Goal: Information Seeking & Learning: Obtain resource

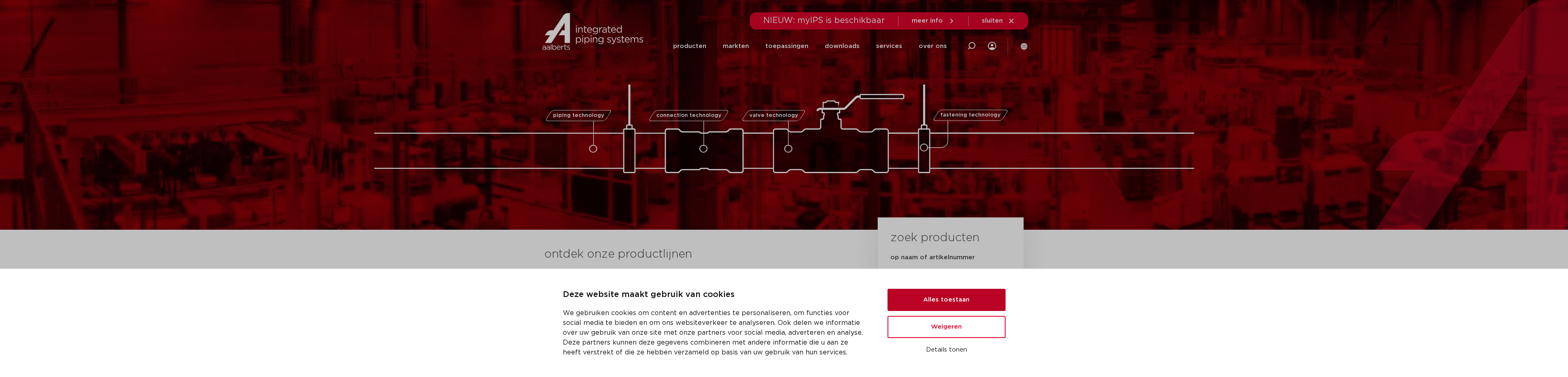
click at [944, 297] on button "Alles toestaan" at bounding box center [947, 300] width 118 height 22
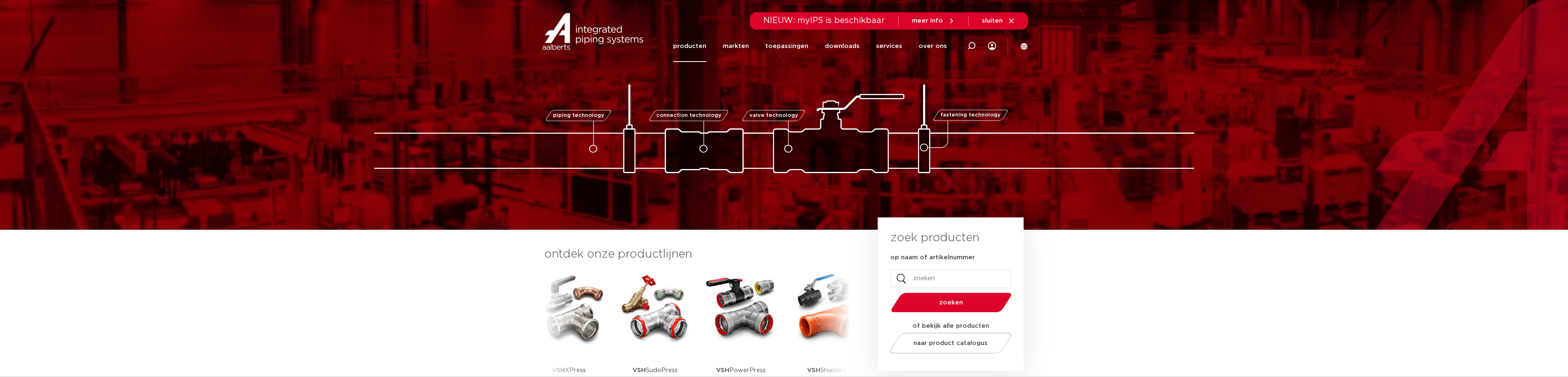
click at [699, 48] on link "producten" at bounding box center [690, 46] width 33 height 32
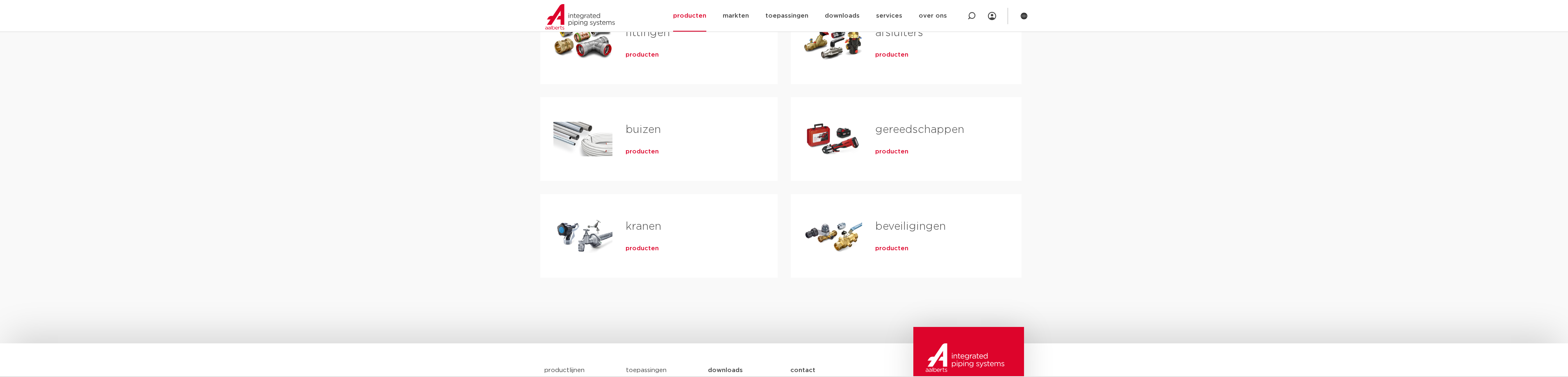
scroll to position [205, 0]
click at [643, 247] on span "producten" at bounding box center [642, 247] width 33 height 8
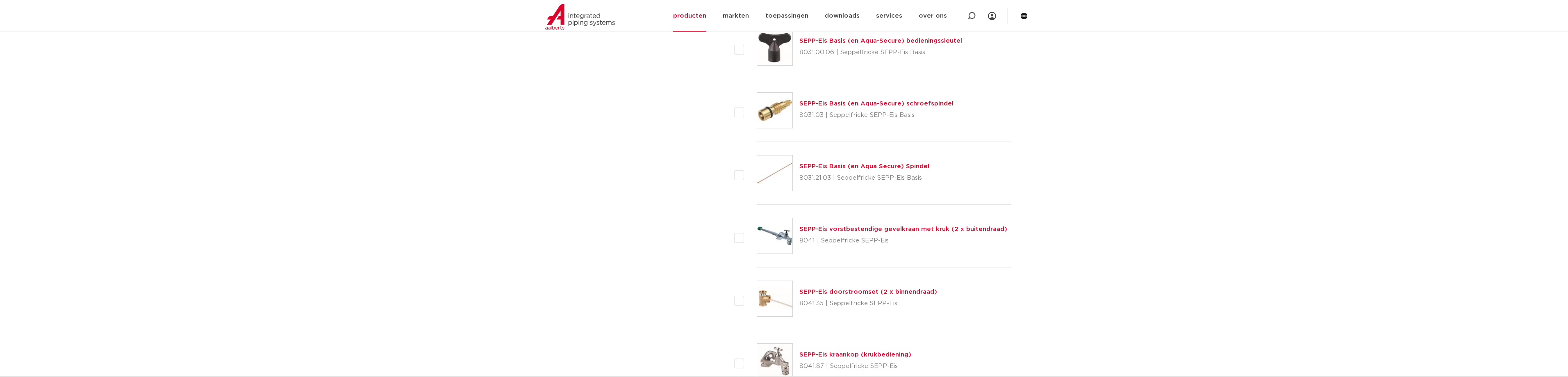
scroll to position [1312, 0]
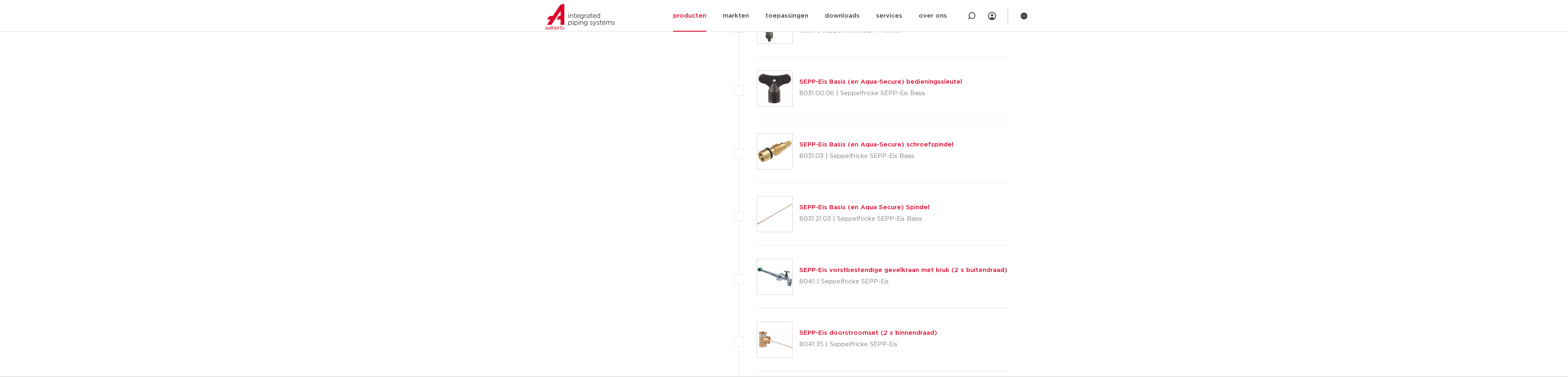
click at [822, 208] on link "SEPP-Eis Basis (en Aqua Secure) Spindel" at bounding box center [864, 207] width 130 height 6
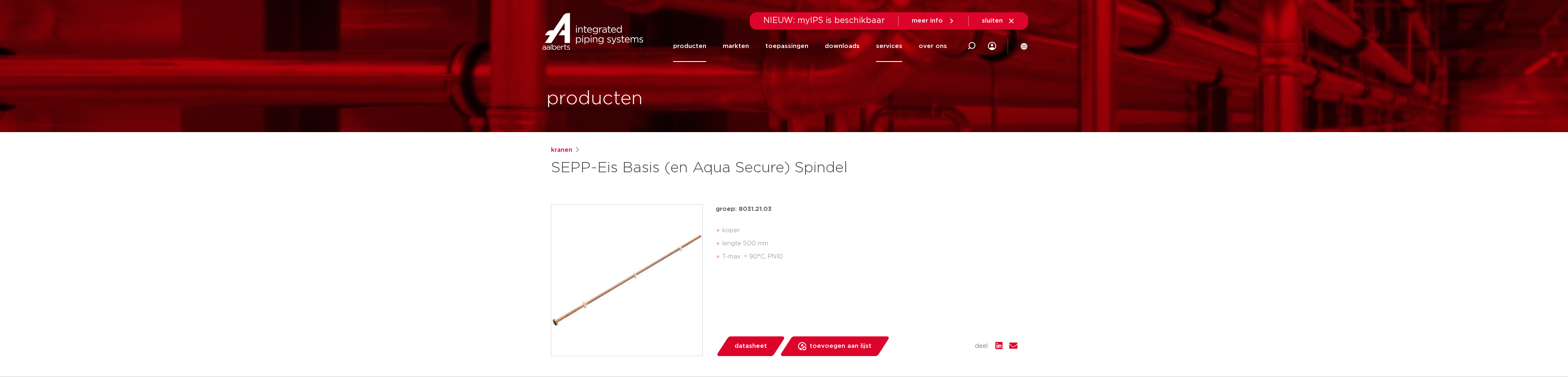
click at [885, 46] on link "services" at bounding box center [889, 46] width 26 height 32
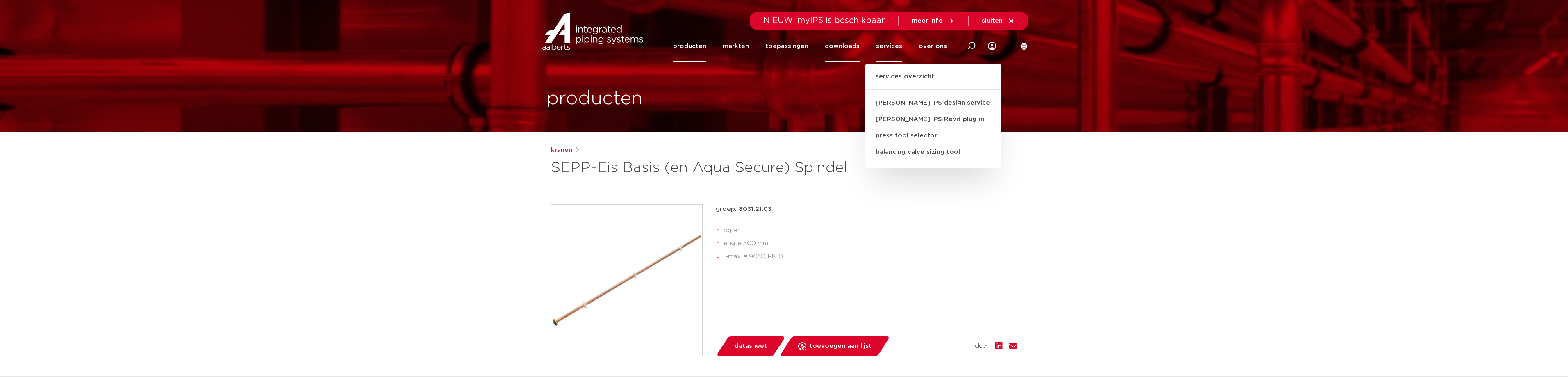
click at [847, 46] on link "downloads" at bounding box center [842, 46] width 35 height 32
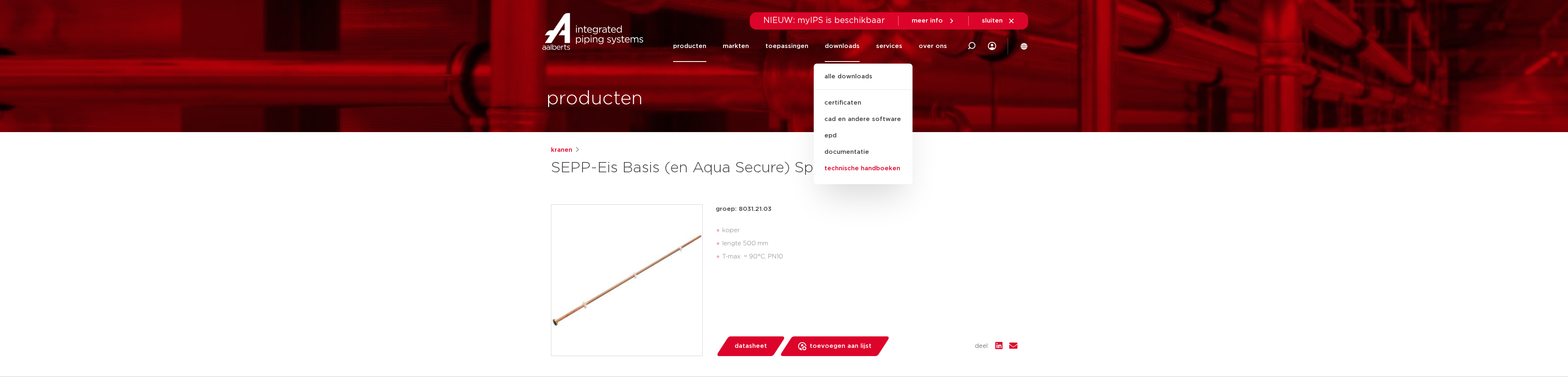
click at [877, 168] on link "technische handboeken" at bounding box center [863, 168] width 99 height 16
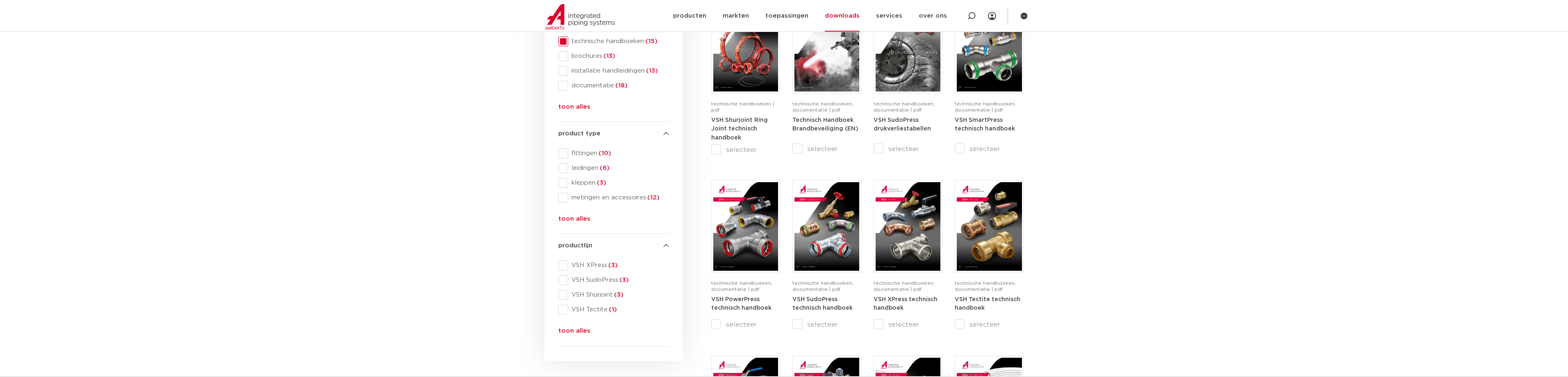
scroll to position [123, 0]
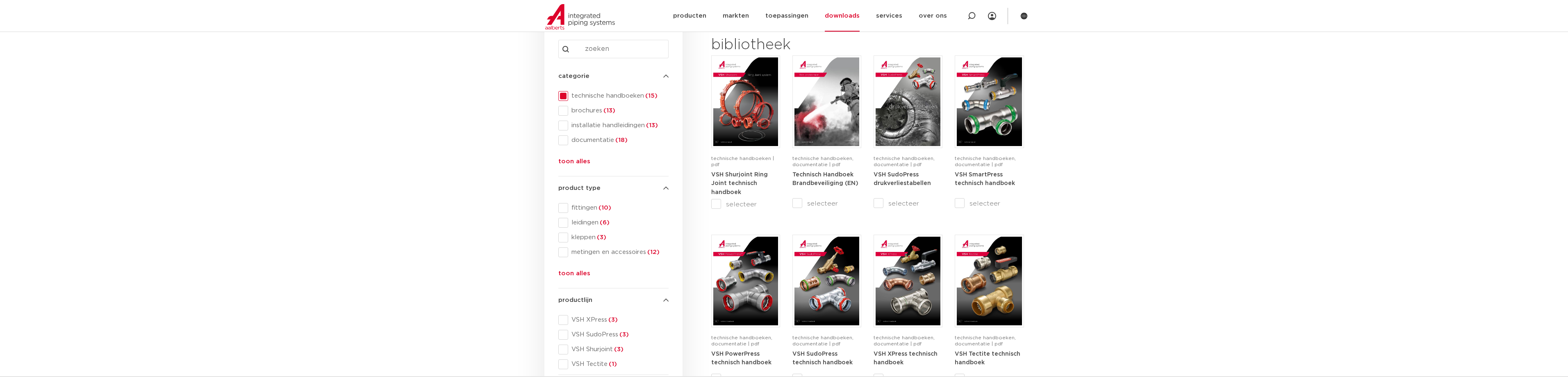
click at [574, 275] on button "toon alles" at bounding box center [574, 275] width 32 height 13
click at [565, 268] on span at bounding box center [563, 267] width 10 height 10
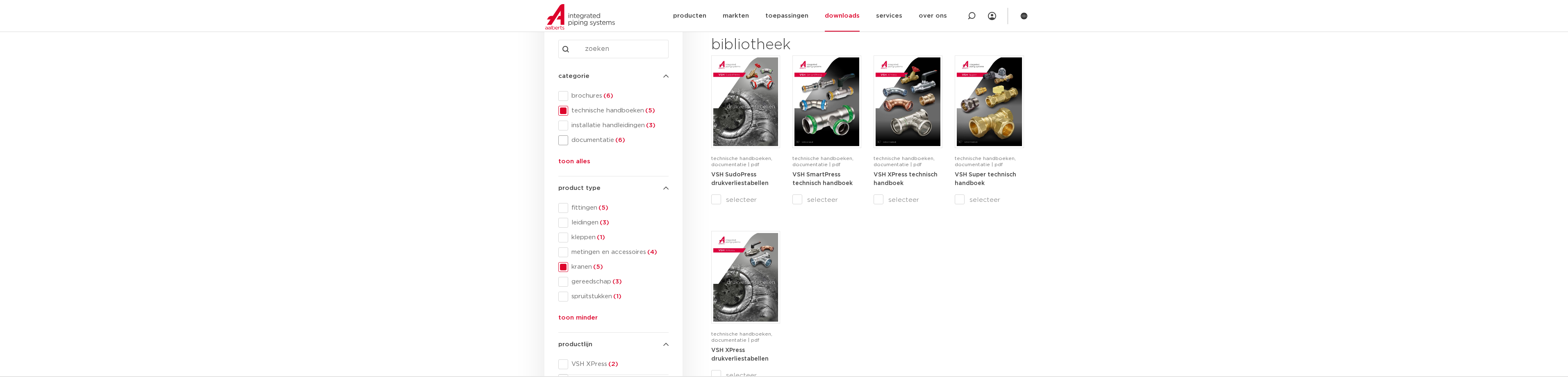
click at [567, 141] on span at bounding box center [563, 140] width 10 height 10
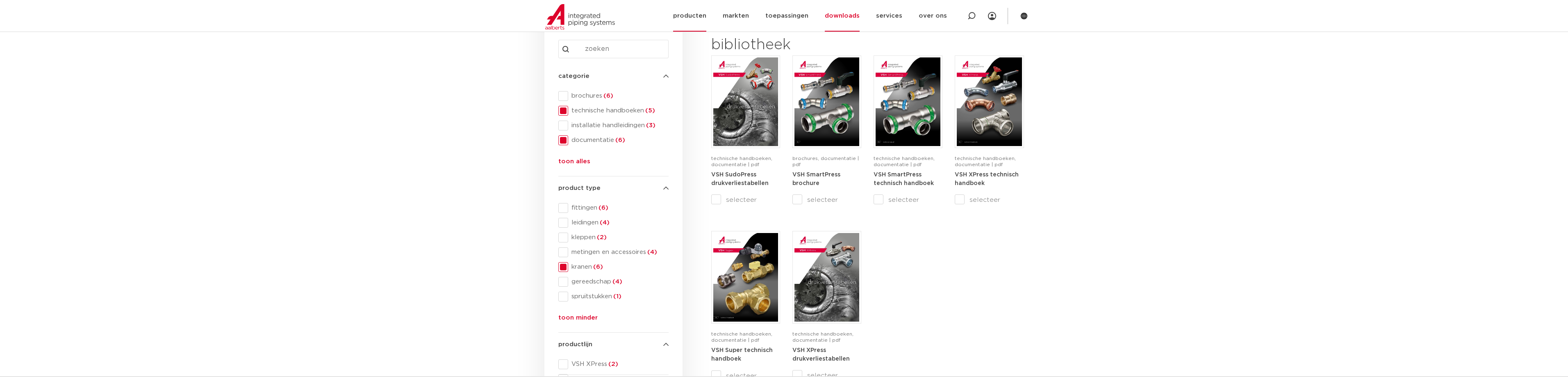
click at [690, 19] on link "producten" at bounding box center [690, 16] width 33 height 32
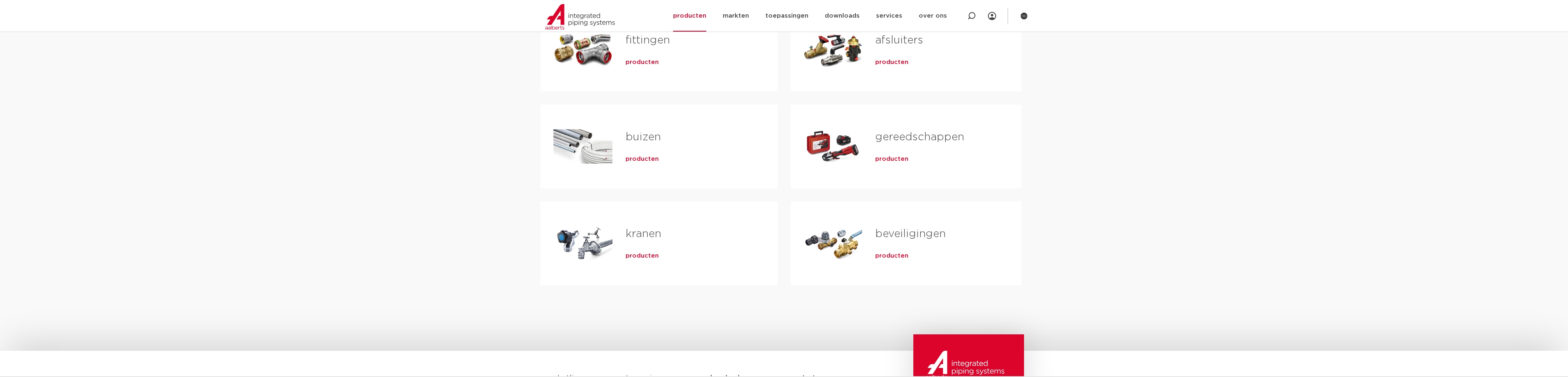
scroll to position [205, 0]
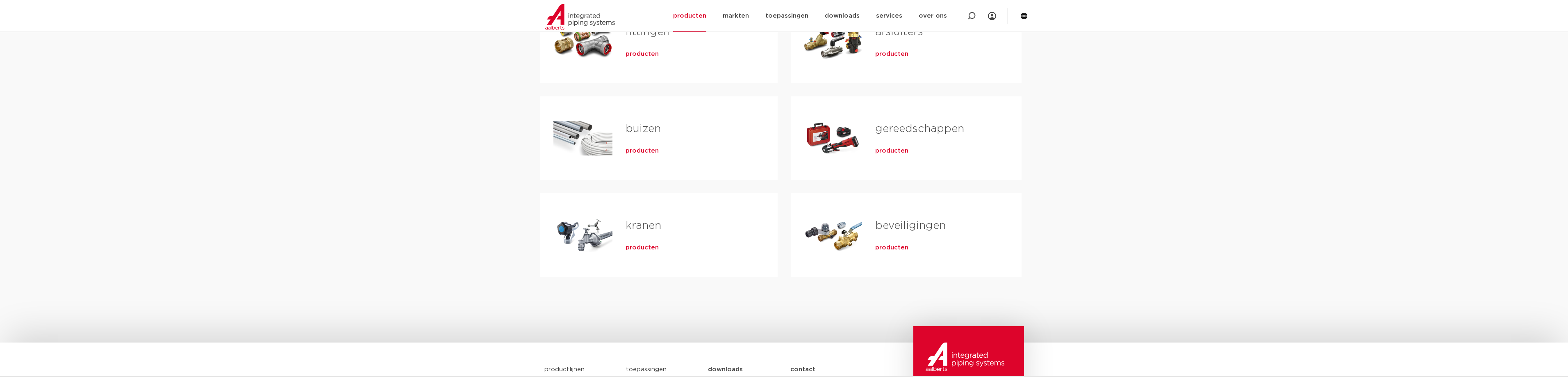
click at [635, 248] on span "producten" at bounding box center [642, 247] width 33 height 8
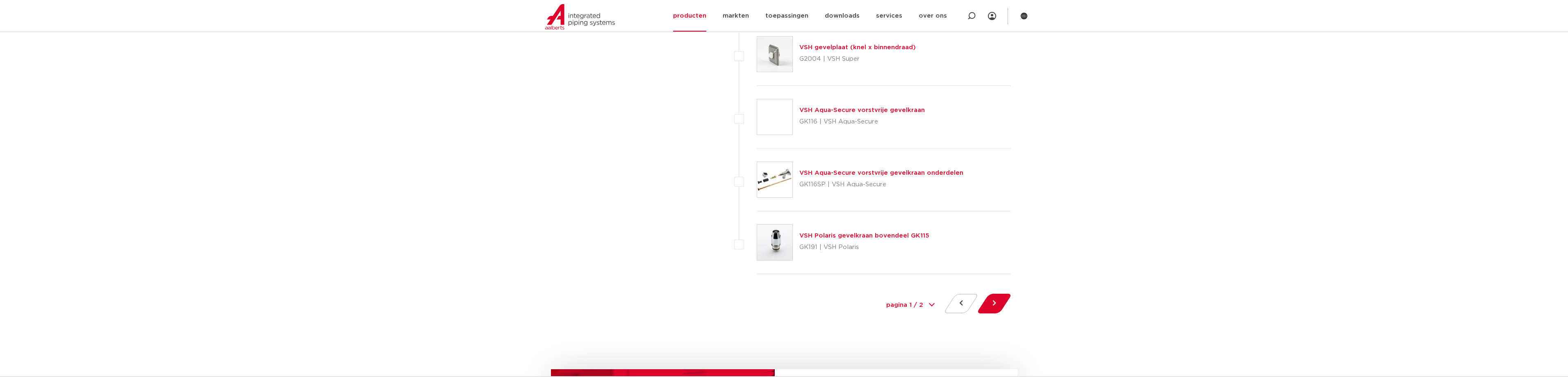
scroll to position [3691, 0]
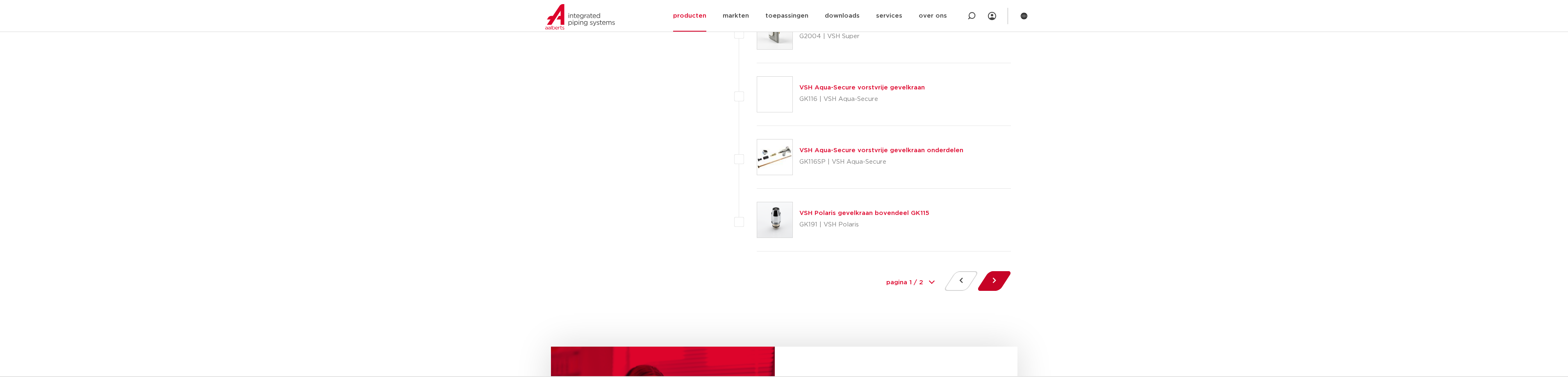
click at [996, 280] on button at bounding box center [994, 281] width 23 height 19
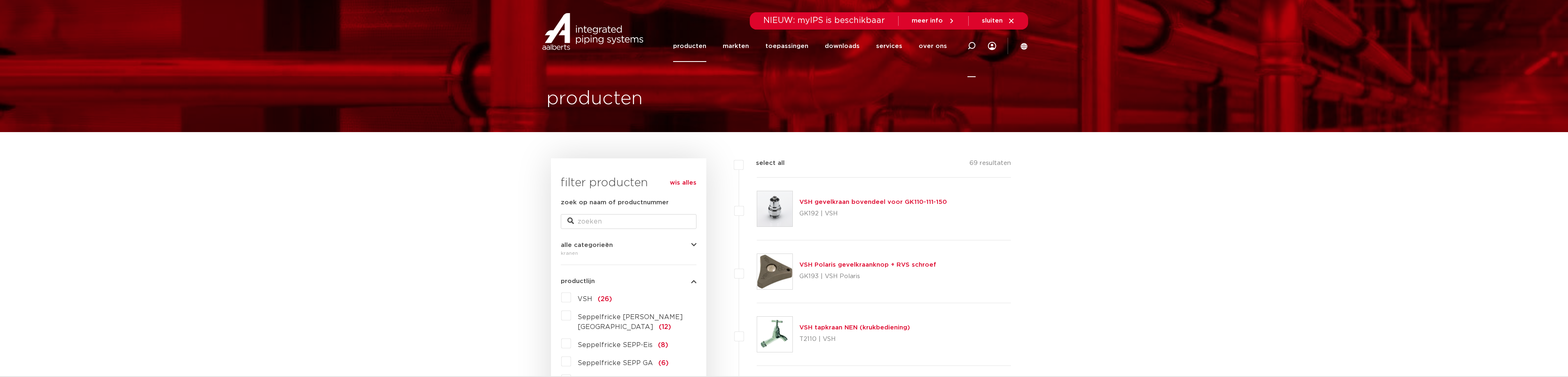
click at [971, 44] on icon at bounding box center [971, 46] width 8 height 8
type input "polaris"
click button "Zoeken" at bounding box center [0, 0] width 0 height 0
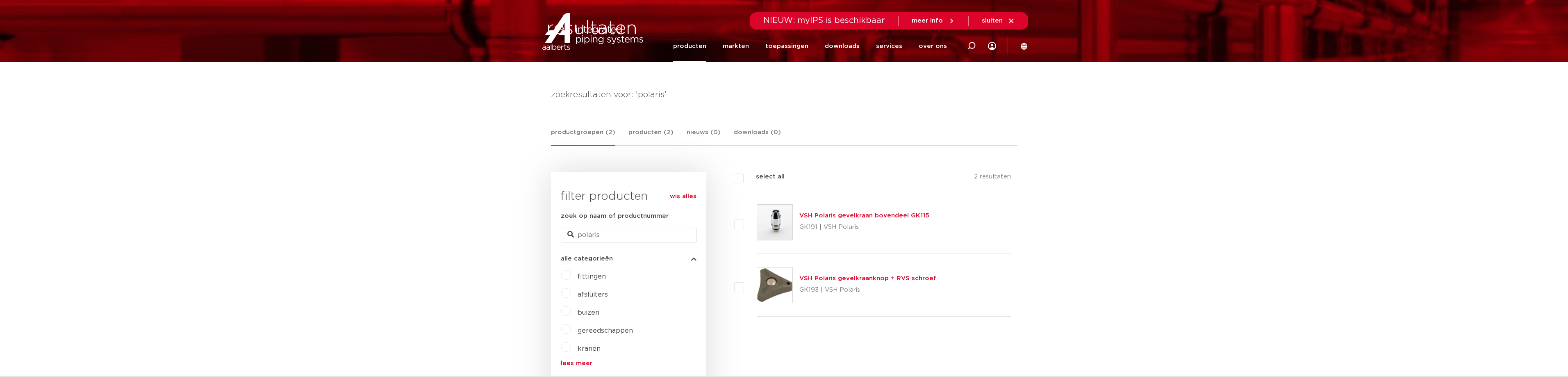
scroll to position [123, 0]
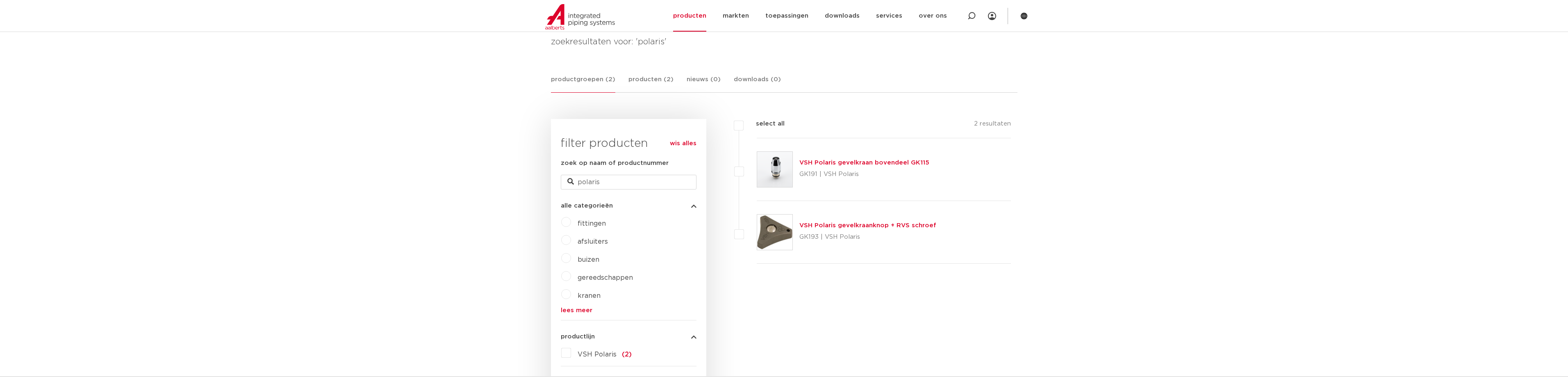
click at [838, 162] on link "VSH Polaris gevelkraan bovendeel GK115" at bounding box center [864, 163] width 130 height 6
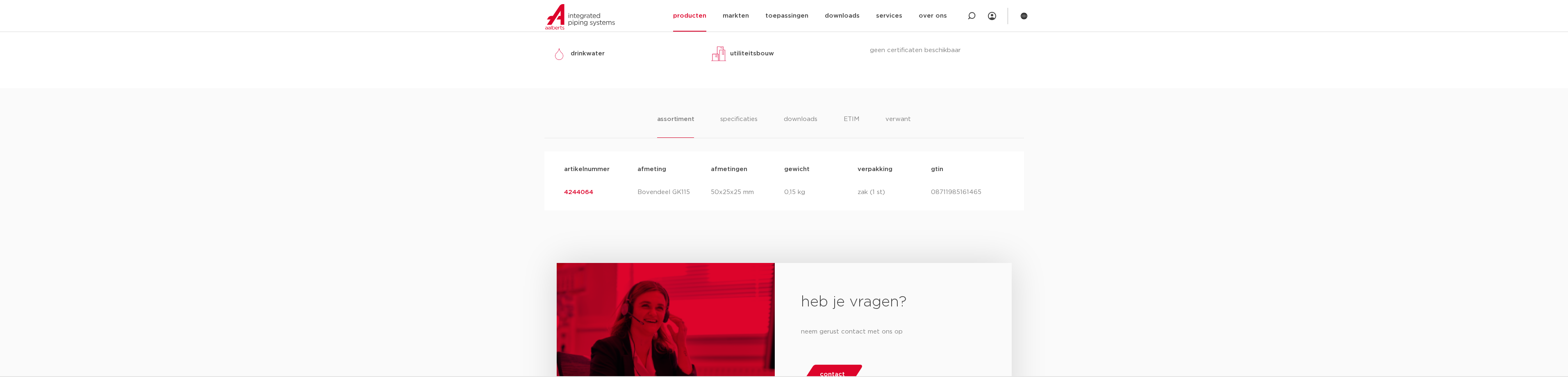
scroll to position [278, 0]
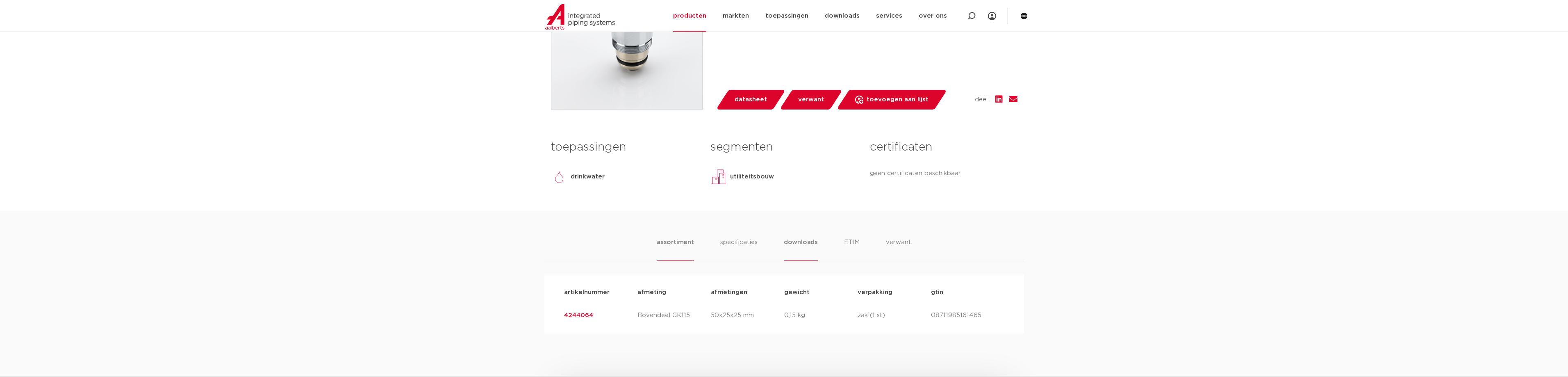
click at [795, 244] on li "downloads" at bounding box center [801, 249] width 34 height 23
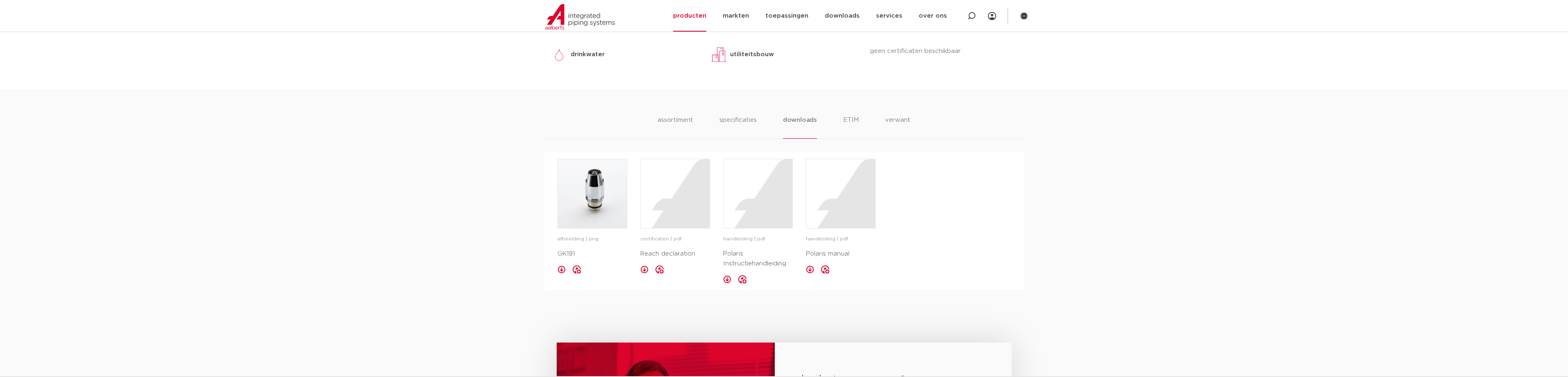
scroll to position [401, 0]
click at [809, 267] on link at bounding box center [810, 268] width 8 height 8
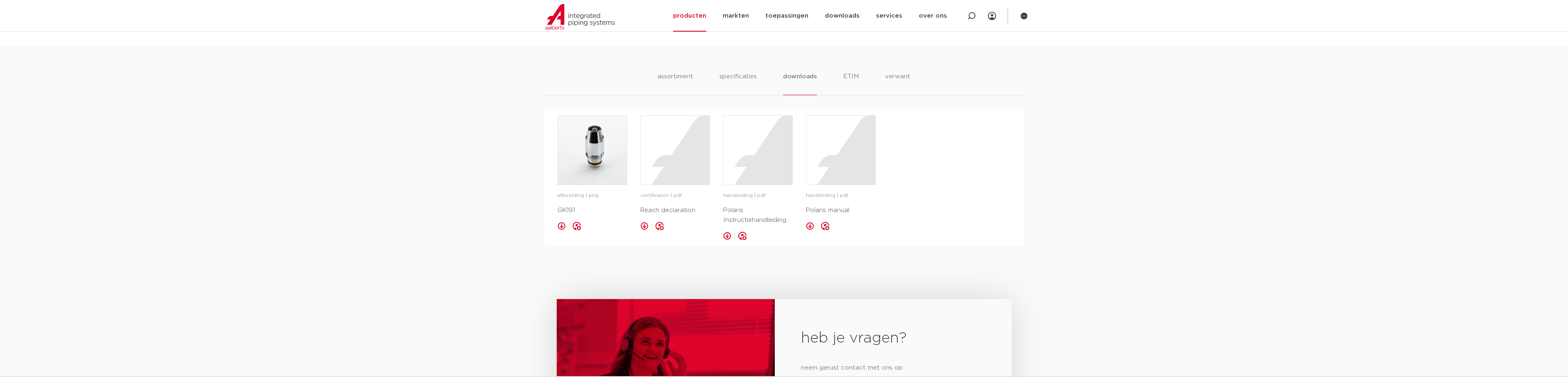
scroll to position [369, 0]
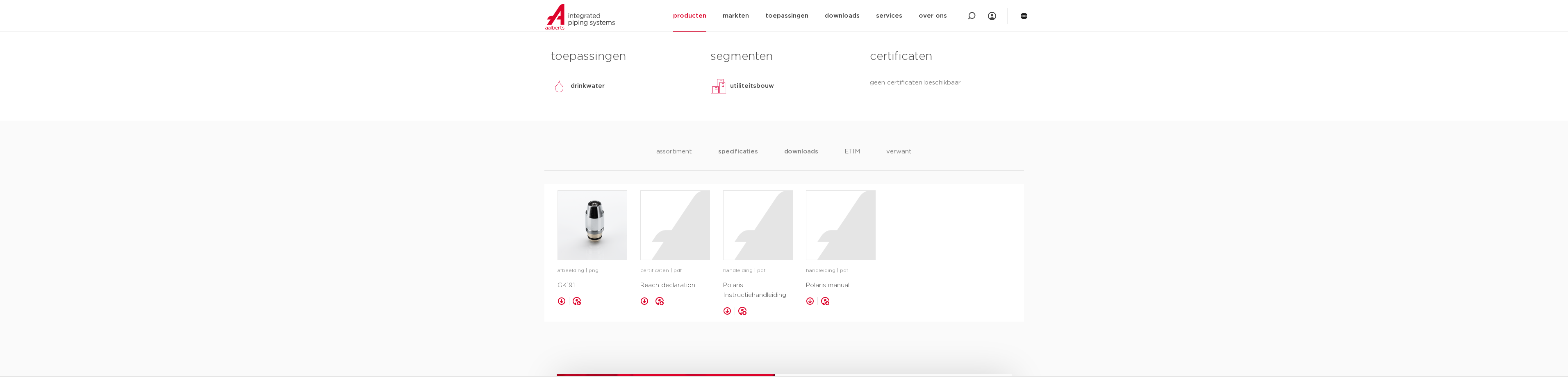
click at [739, 150] on li "specificaties" at bounding box center [738, 158] width 40 height 23
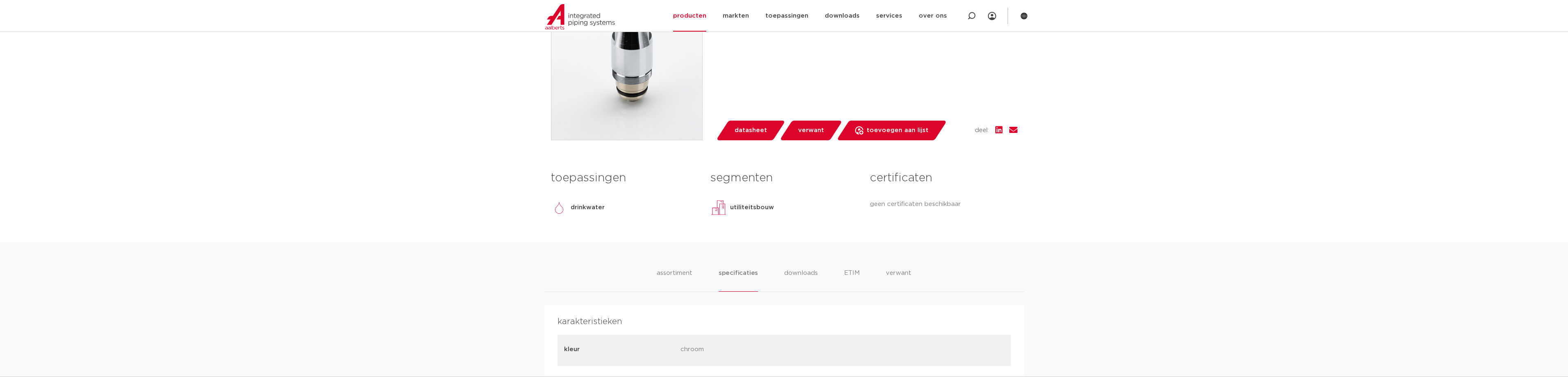
scroll to position [246, 0]
click at [679, 272] on li "assortiment" at bounding box center [674, 281] width 37 height 23
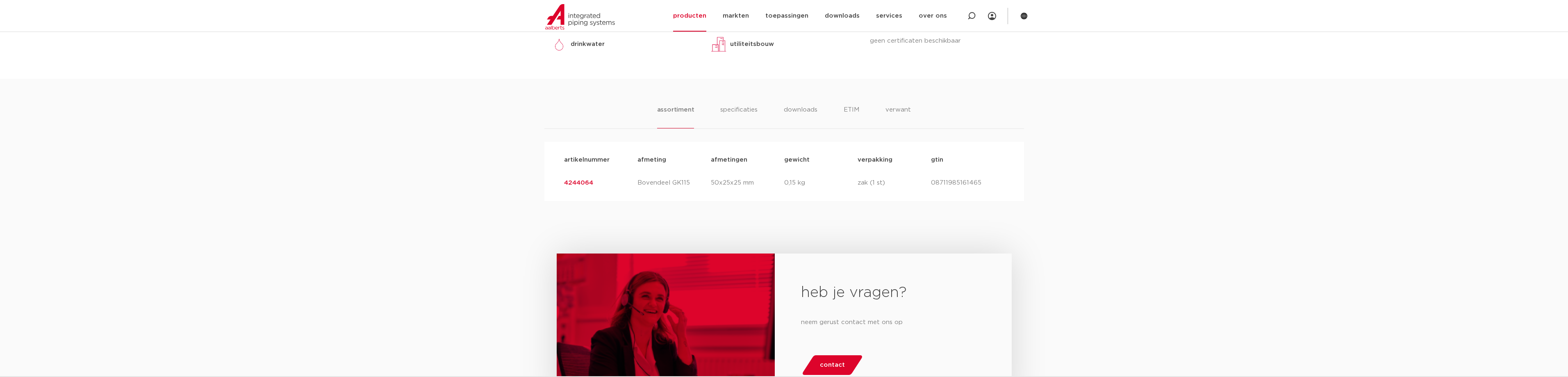
scroll to position [410, 0]
click at [891, 110] on li "verwant" at bounding box center [898, 118] width 26 height 23
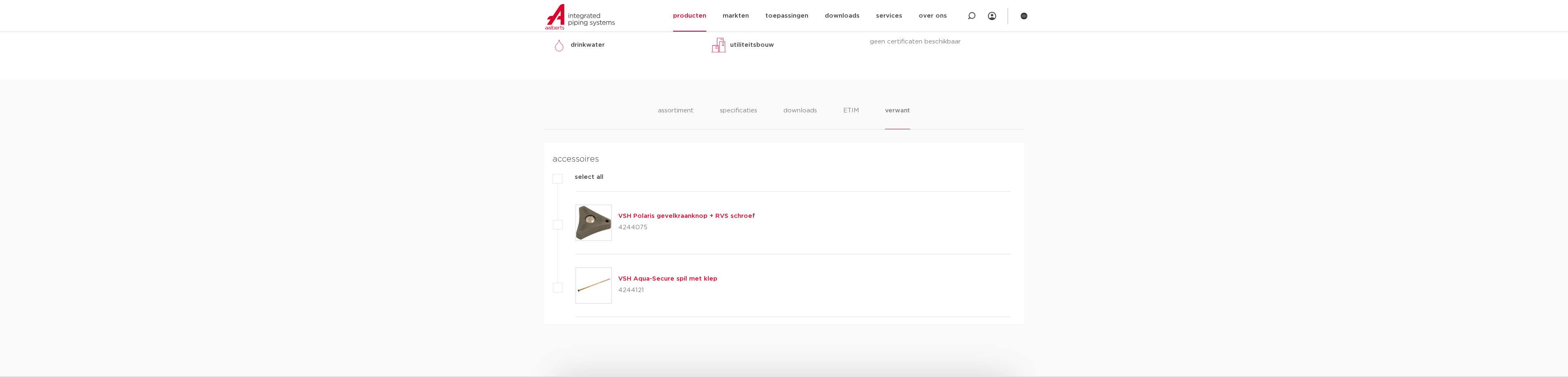
click at [630, 278] on link "VSH Aqua-Secure spil met klep" at bounding box center [668, 279] width 99 height 6
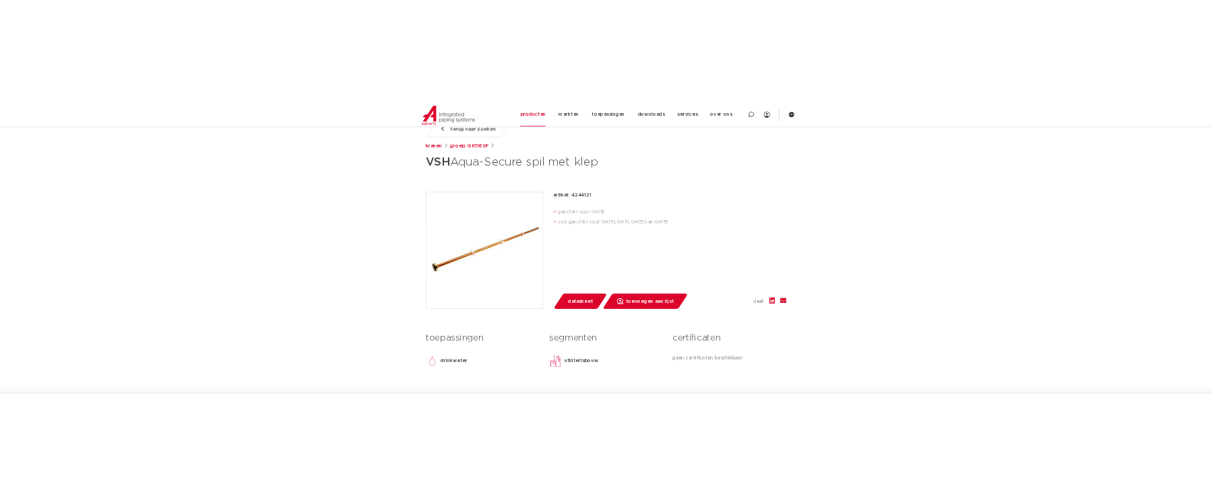
scroll to position [202, 0]
